Goal: Navigation & Orientation: Go to known website

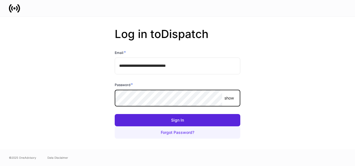
click at [115, 114] on button "Sign In" at bounding box center [178, 120] width 126 height 12
